Goal: Task Accomplishment & Management: Complete application form

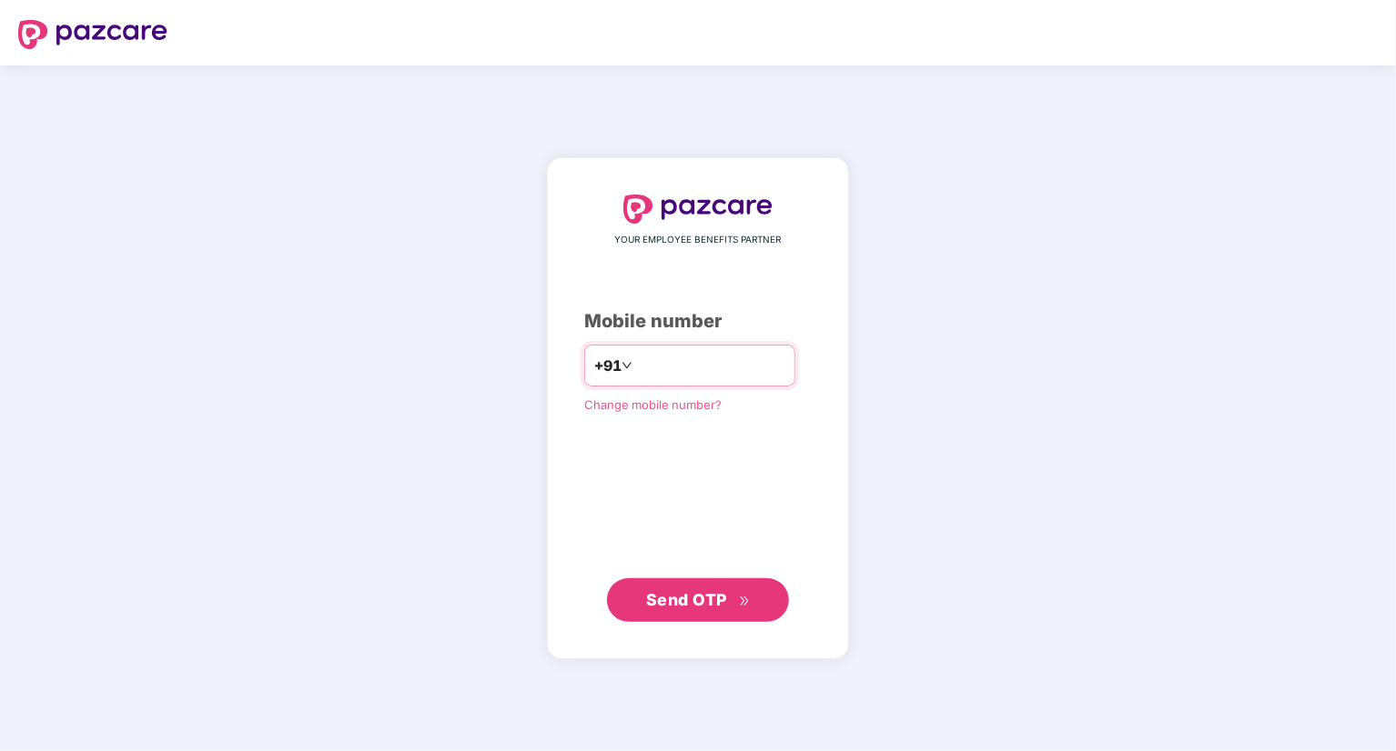
click at [661, 365] on input "number" at bounding box center [710, 365] width 149 height 29
type input "**********"
click at [700, 612] on button "Send OTP" at bounding box center [698, 600] width 182 height 44
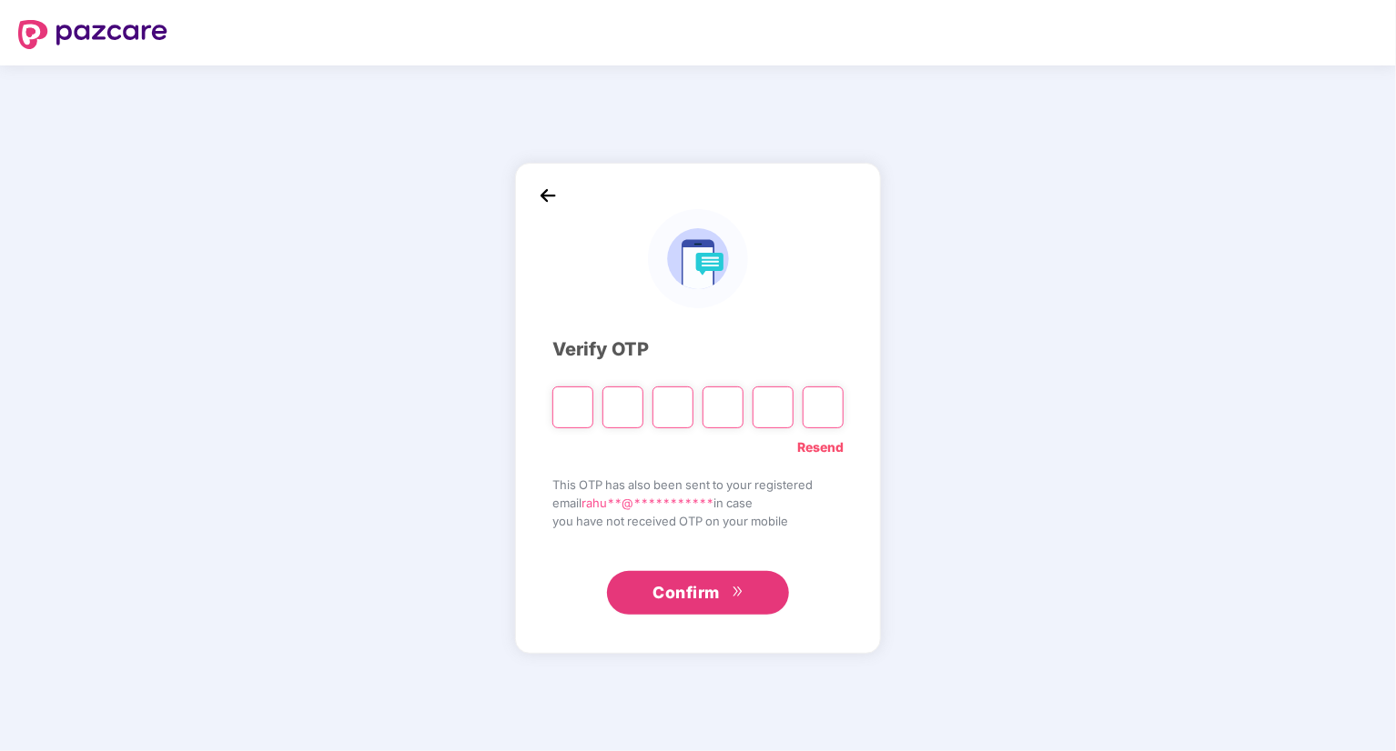
type input "*"
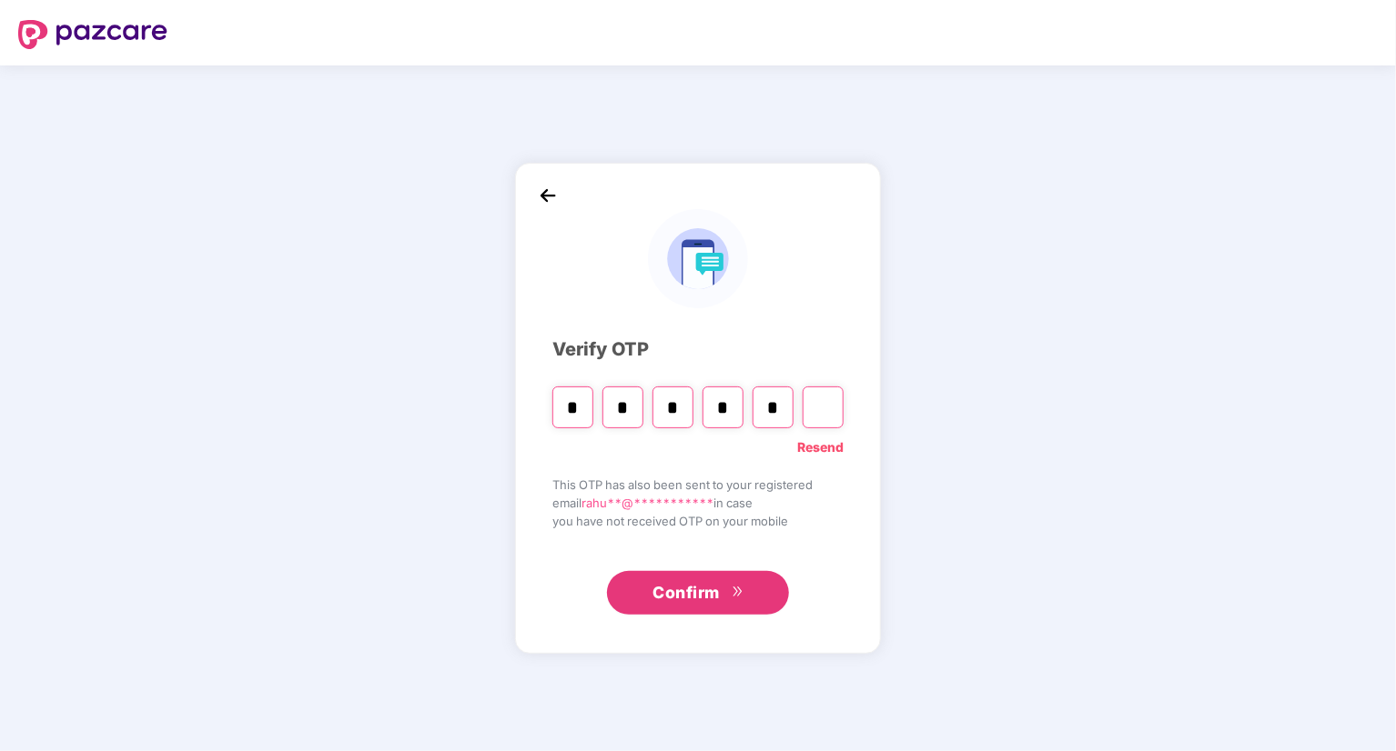
type input "*"
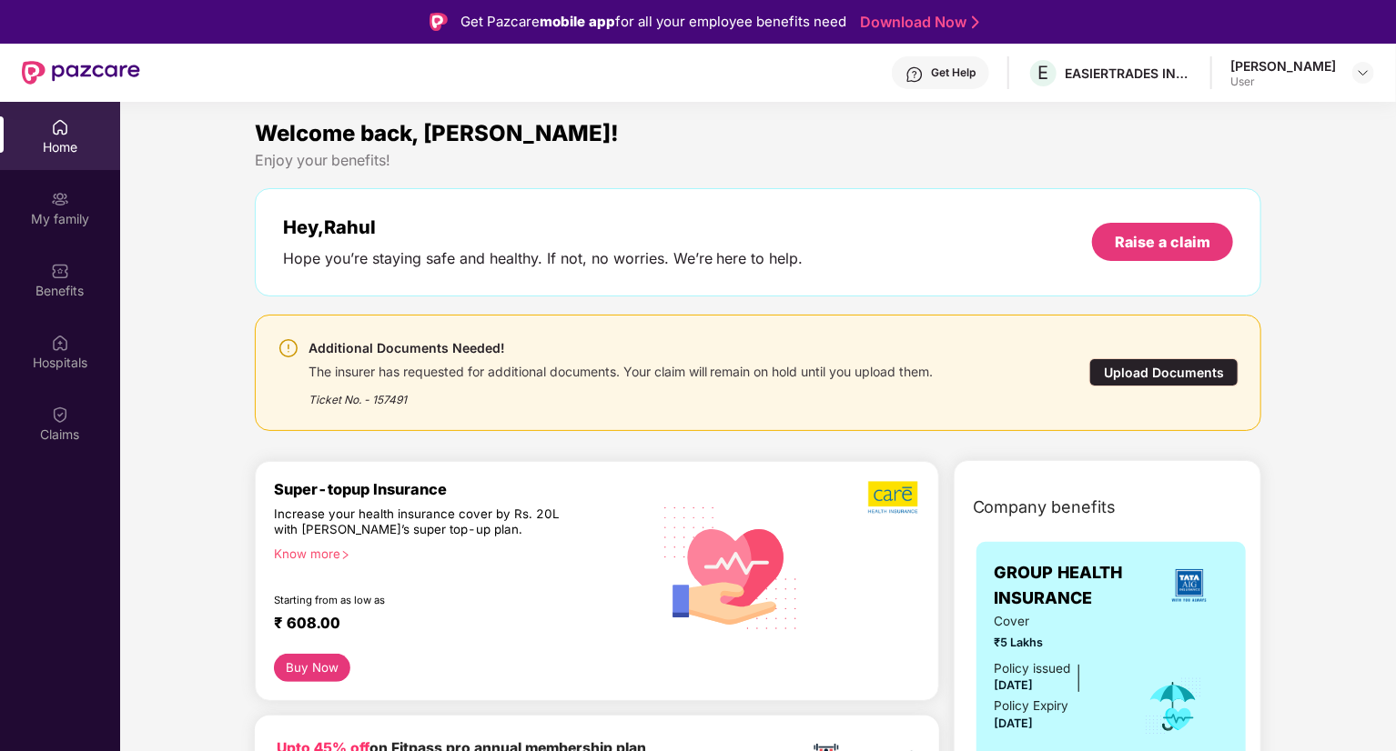
click at [1162, 376] on div "Upload Documents" at bounding box center [1163, 372] width 149 height 28
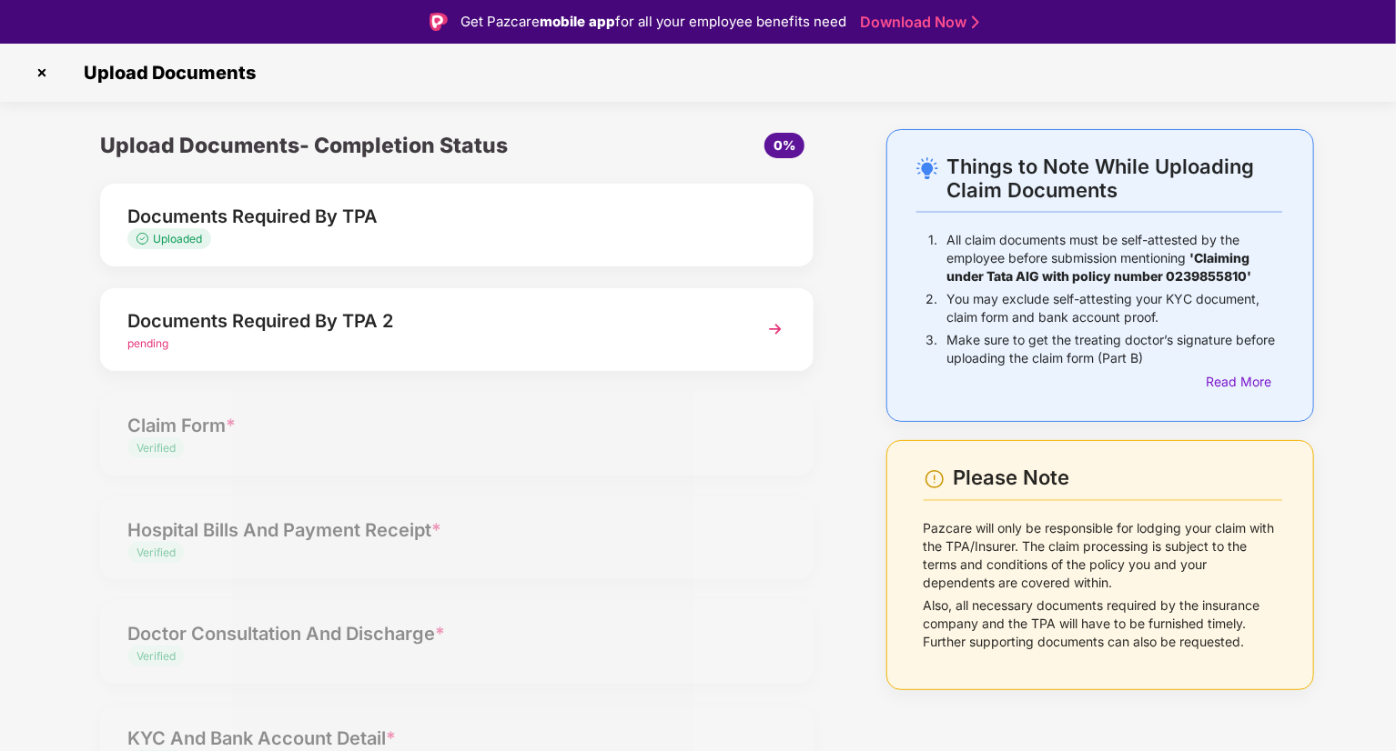
click at [772, 331] on img at bounding box center [775, 329] width 33 height 33
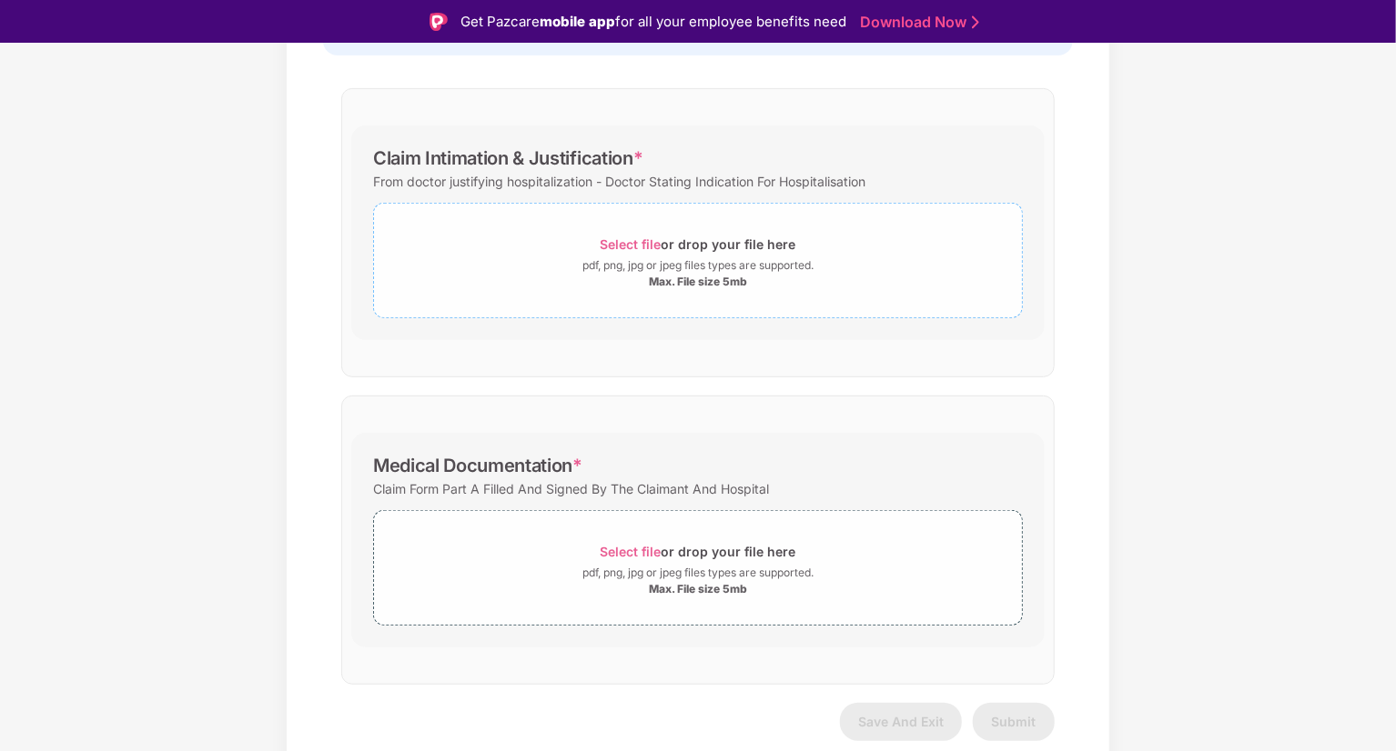
scroll to position [247, 0]
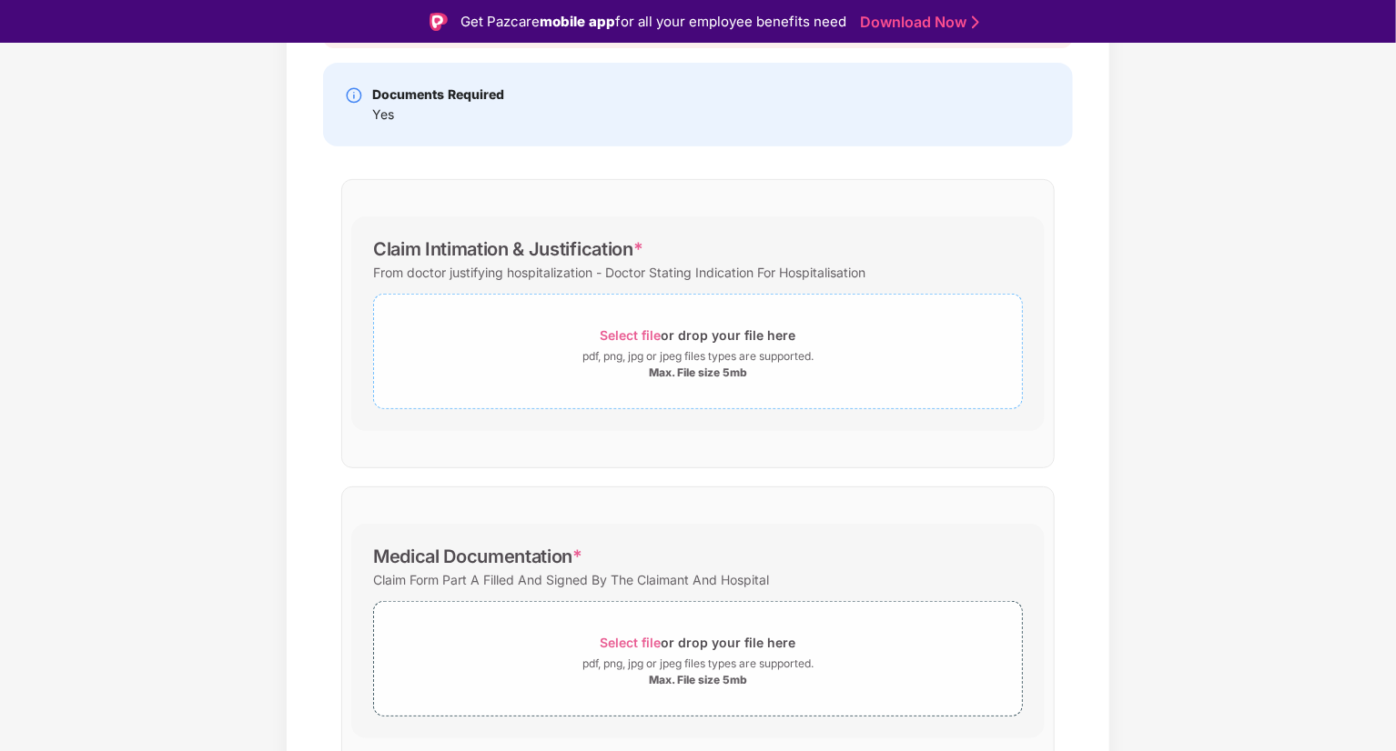
click at [634, 334] on span "Select file" at bounding box center [630, 335] width 61 height 15
click at [635, 332] on span "Select file" at bounding box center [630, 335] width 61 height 15
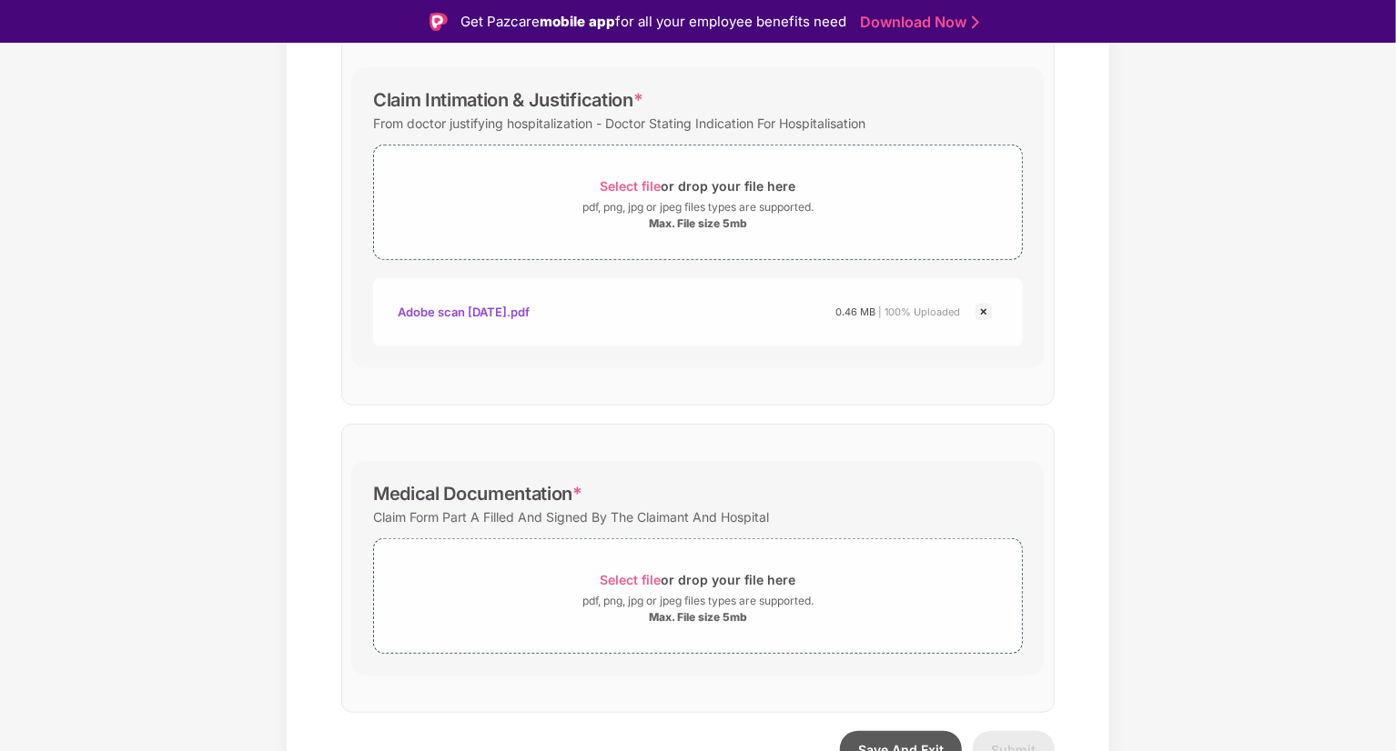
scroll to position [425, 0]
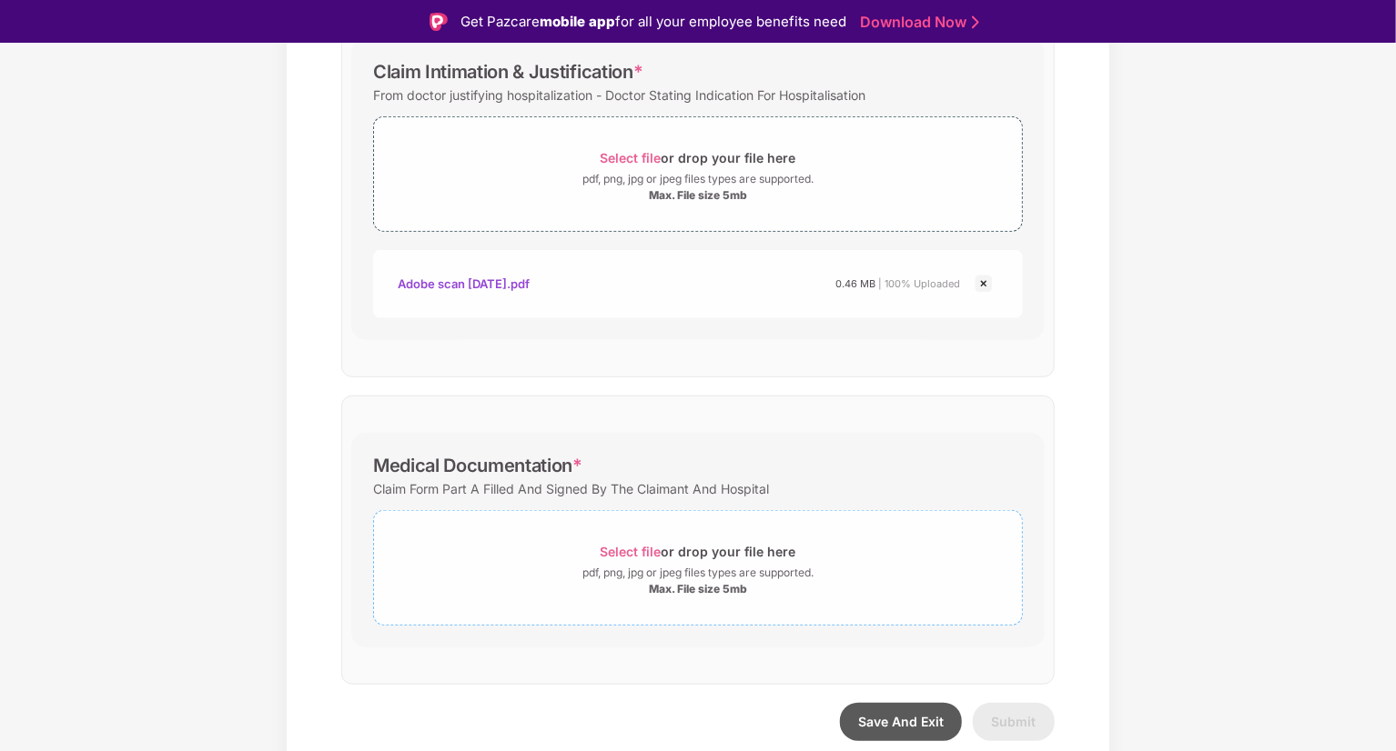
click at [645, 550] on span "Select file" at bounding box center [630, 551] width 61 height 15
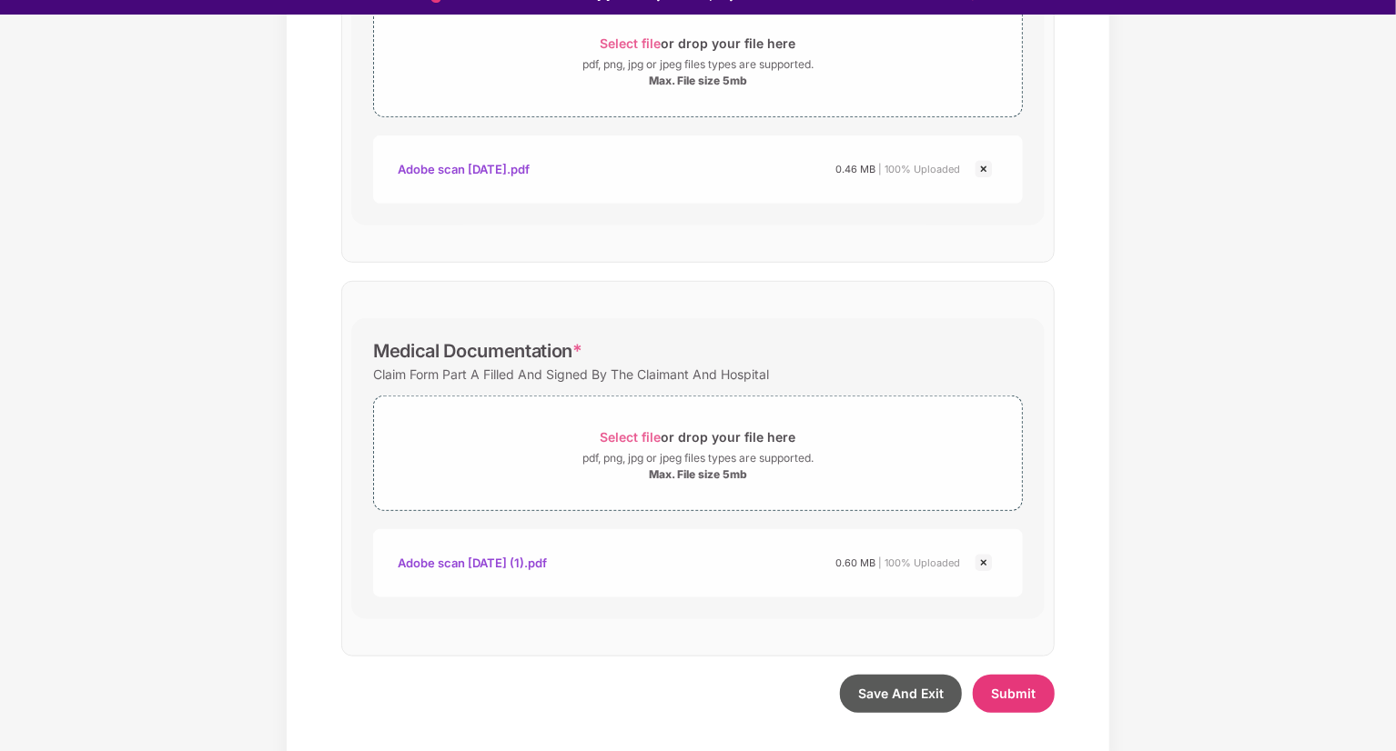
scroll to position [44, 0]
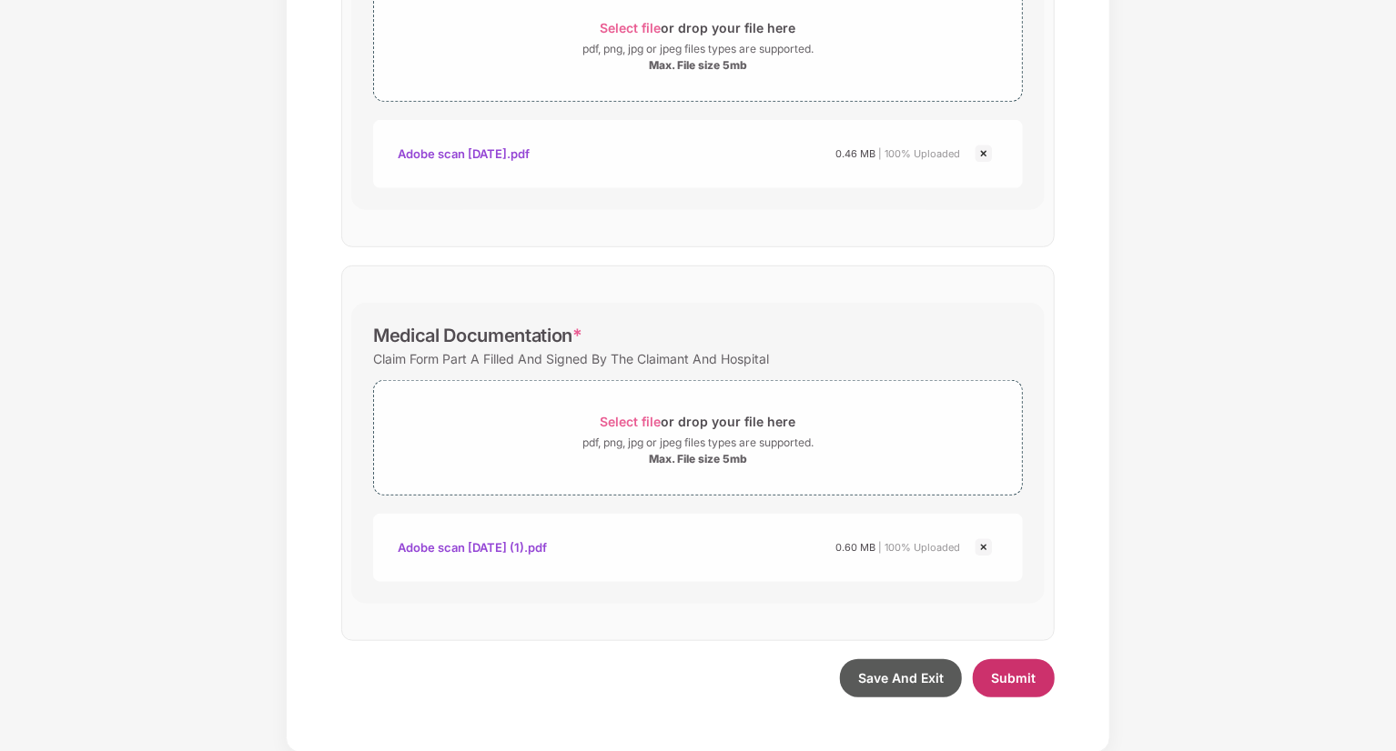
click at [1033, 682] on span "Submit" at bounding box center [1014, 677] width 45 height 15
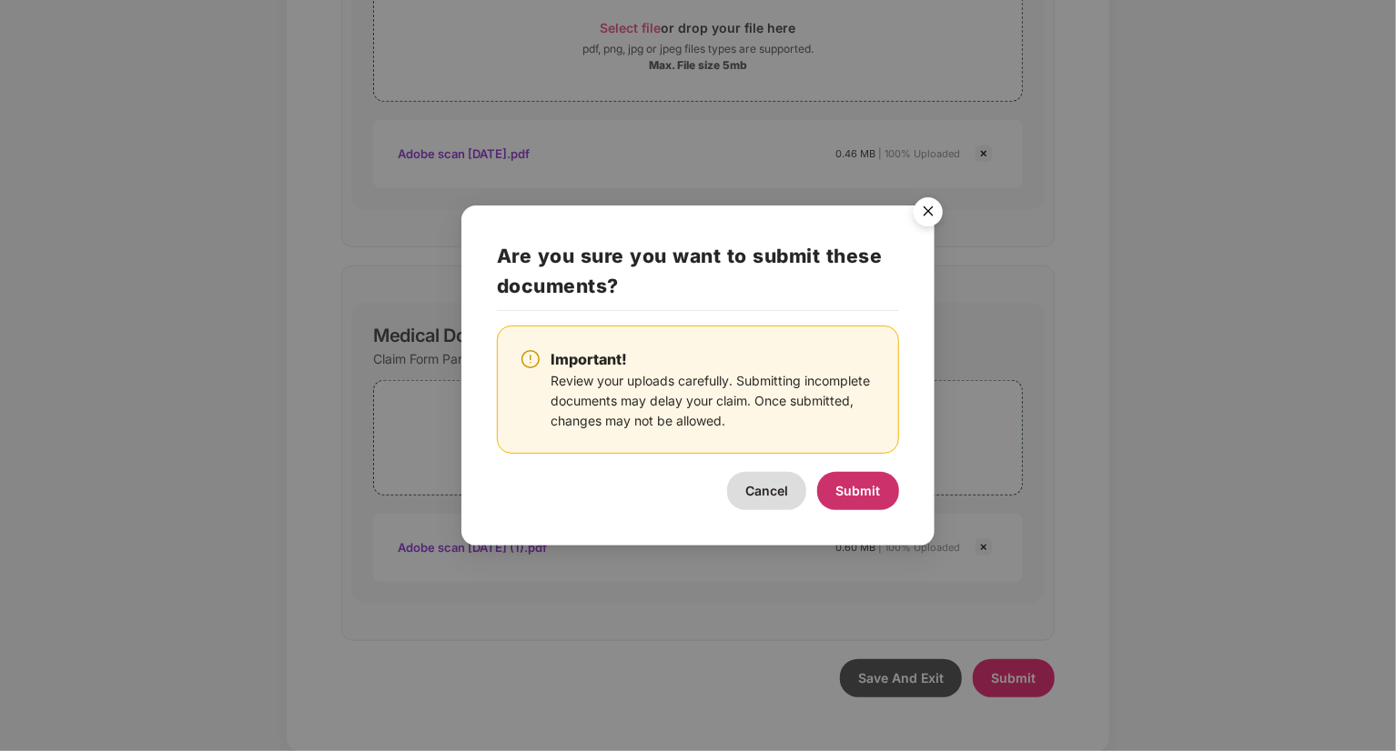
click at [859, 503] on button "Submit" at bounding box center [858, 491] width 82 height 38
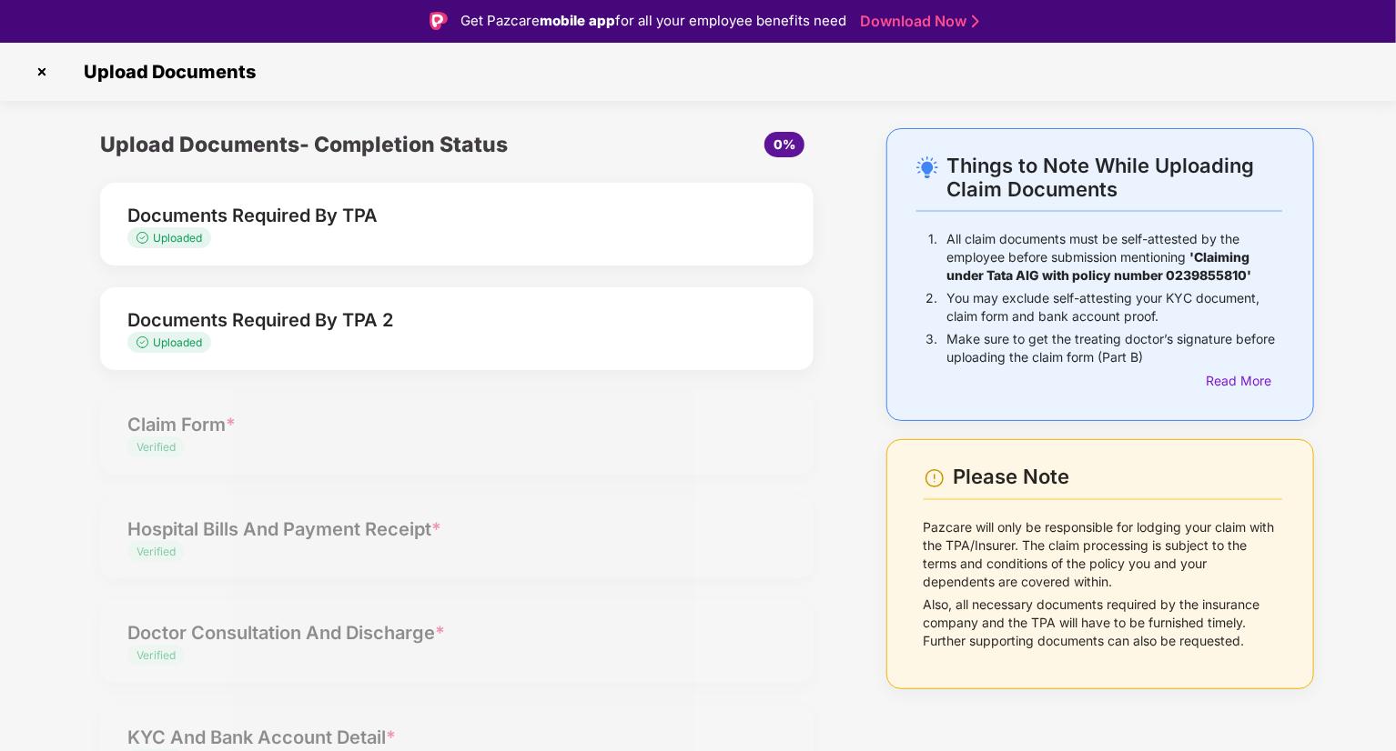
scroll to position [0, 0]
